Goal: Download file/media

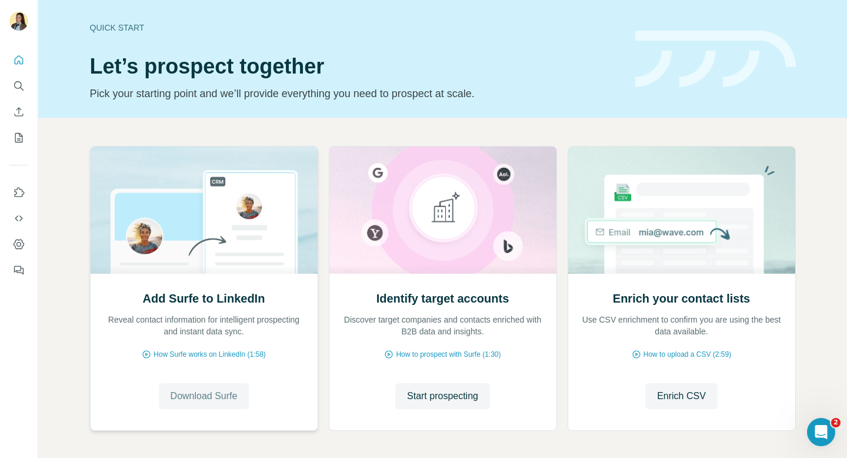
click at [208, 397] on span "Download Surfe" at bounding box center [204, 396] width 67 height 14
